Goal: Information Seeking & Learning: Check status

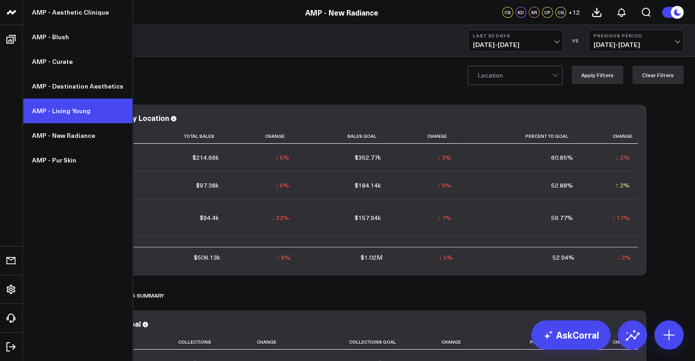
click at [60, 119] on link "AMP - Living Young" at bounding box center [78, 111] width 110 height 25
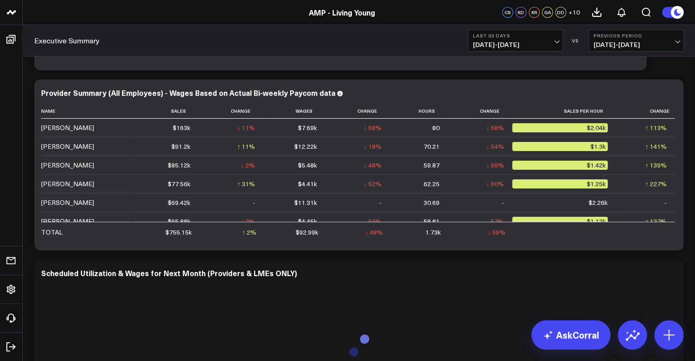
scroll to position [3349, 0]
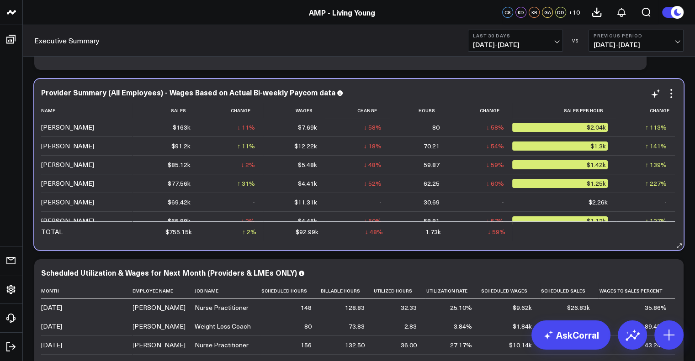
click at [519, 168] on div "$1.42k" at bounding box center [559, 164] width 95 height 9
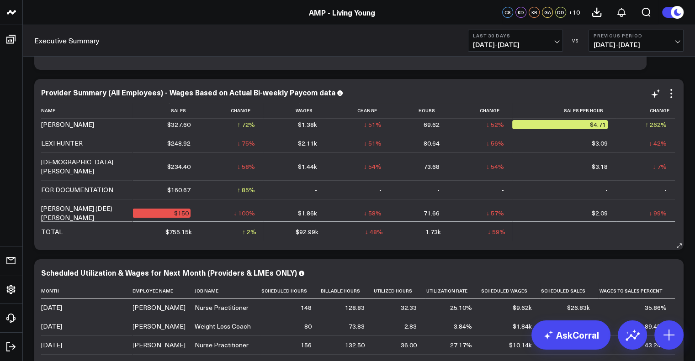
scroll to position [380, 0]
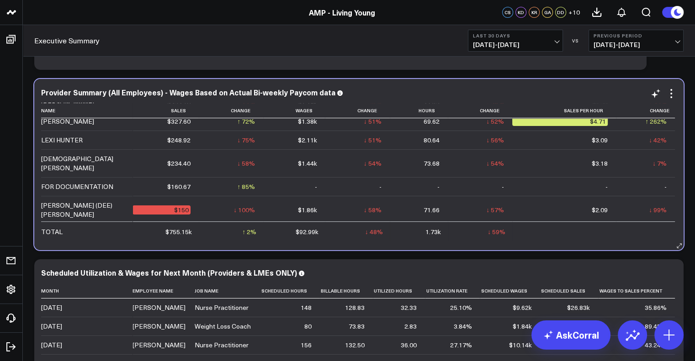
click at [519, 177] on td "-" at bounding box center [564, 186] width 104 height 19
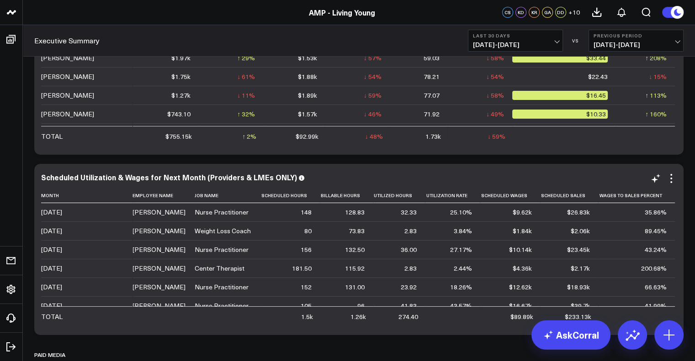
scroll to position [3445, 0]
